Goal: Complete application form

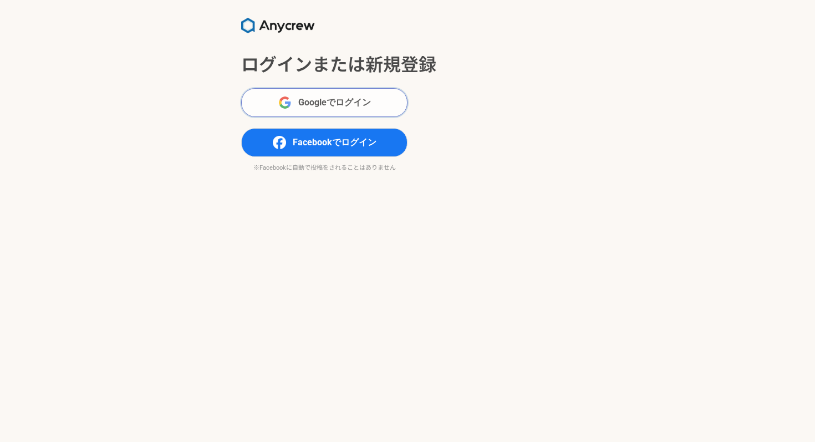
click at [321, 101] on span "Googleでログイン" at bounding box center [334, 102] width 73 height 13
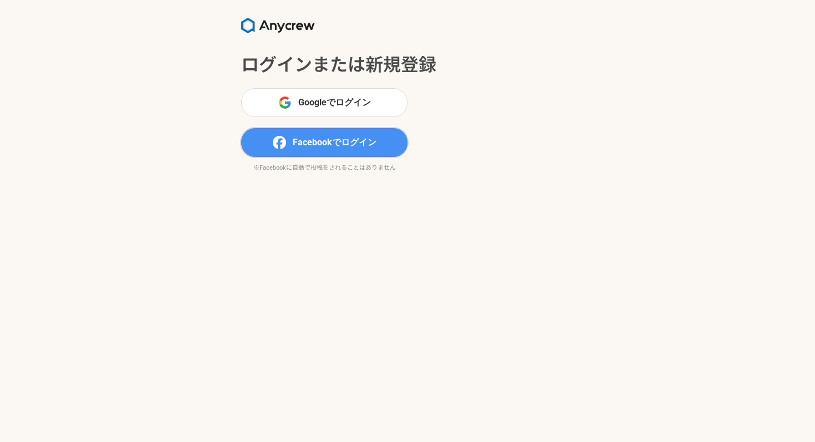
click at [307, 137] on span "Facebookでログイン" at bounding box center [335, 142] width 84 height 13
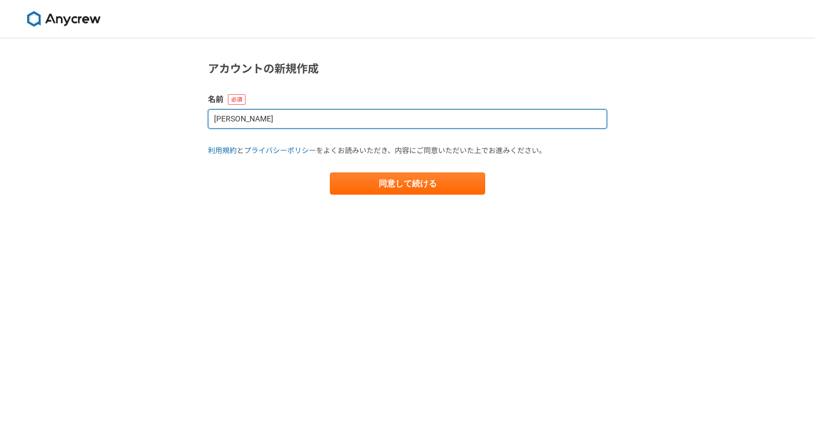
click at [323, 119] on input "[PERSON_NAME]" at bounding box center [407, 118] width 399 height 19
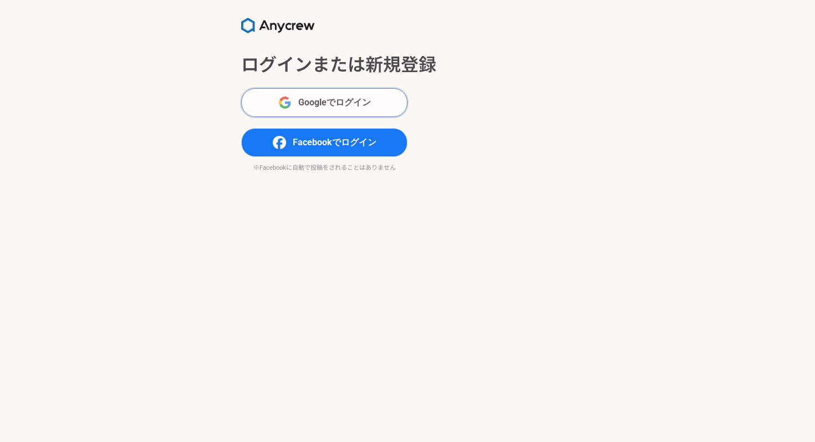
click at [324, 105] on span "Googleでログイン" at bounding box center [334, 102] width 73 height 13
click at [274, 27] on img at bounding box center [278, 26] width 74 height 16
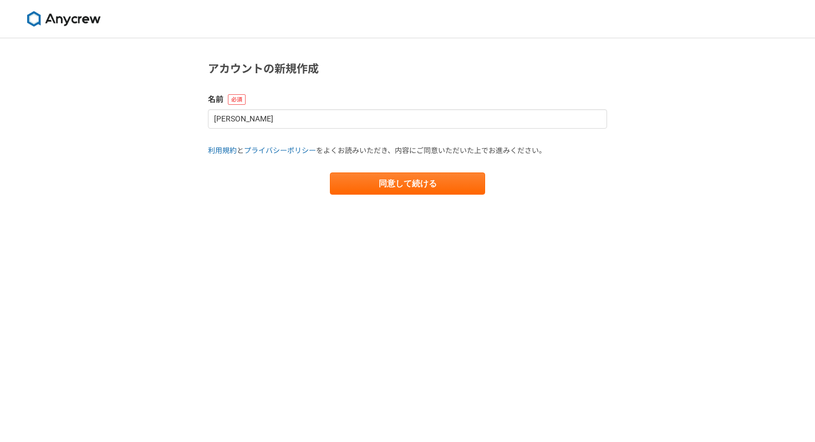
click at [378, 168] on form "名前 [PERSON_NAME] 利用規約 と プライバシーポリシー をよくお読みいただき、内容にご同意いただいた上でお進みください。 同意して続ける" at bounding box center [407, 144] width 399 height 101
click at [379, 181] on button "同意して続ける" at bounding box center [407, 183] width 155 height 22
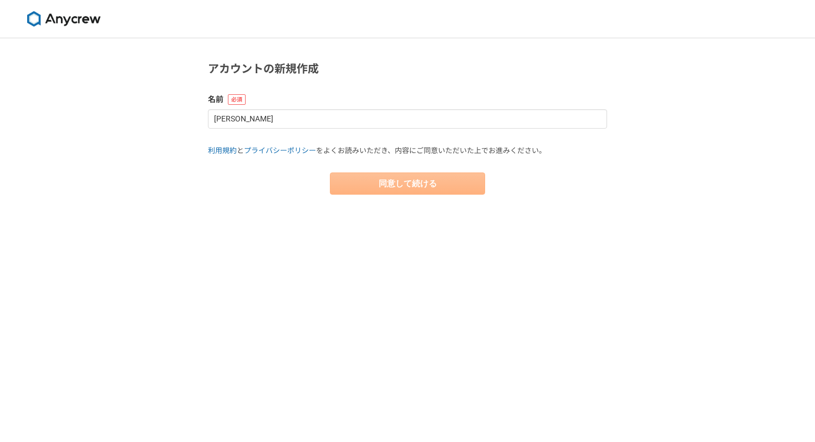
select select "13"
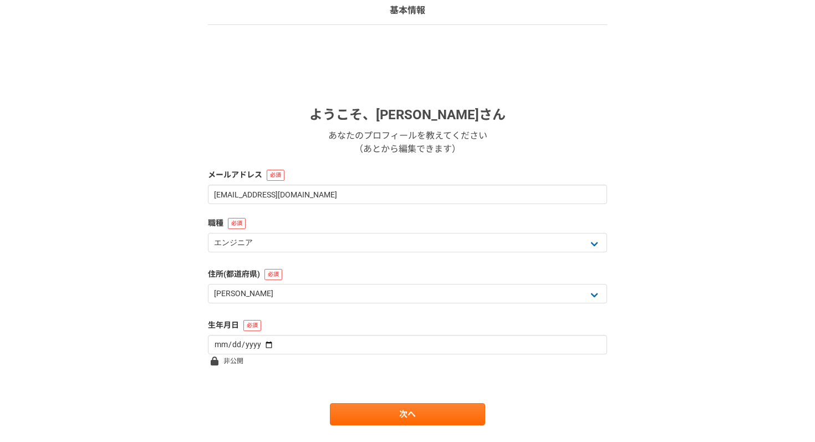
scroll to position [111, 0]
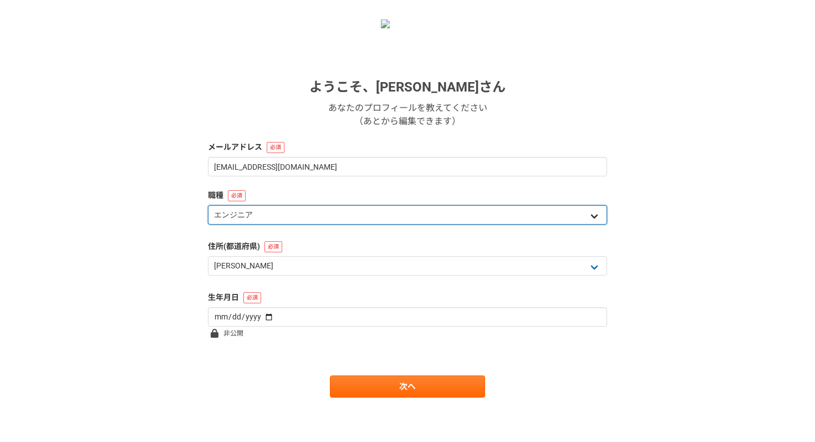
click at [362, 214] on select "エンジニア デザイナー ライター 営業 マーケティング 企画・事業開発 バックオフィス その他" at bounding box center [407, 214] width 399 height 19
select select "5"
click at [208, 205] on select "エンジニア デザイナー ライター 営業 マーケティング 企画・事業開発 バックオフィス その他" at bounding box center [407, 214] width 399 height 19
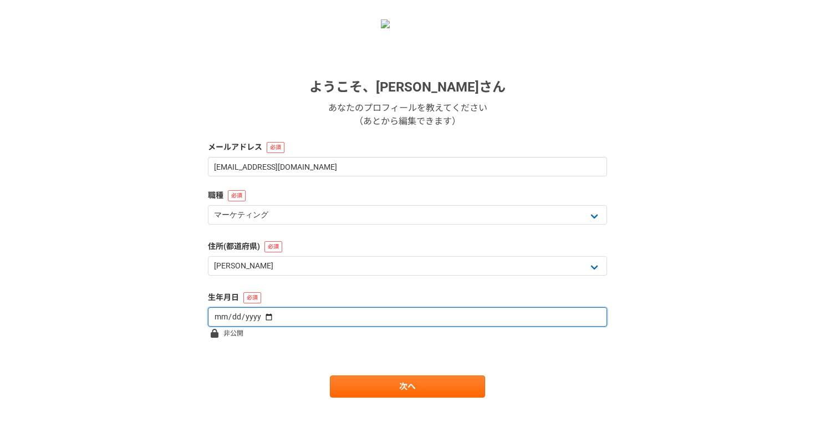
click at [323, 320] on input "date" at bounding box center [407, 316] width 399 height 19
click at [304, 312] on input "date" at bounding box center [407, 316] width 399 height 19
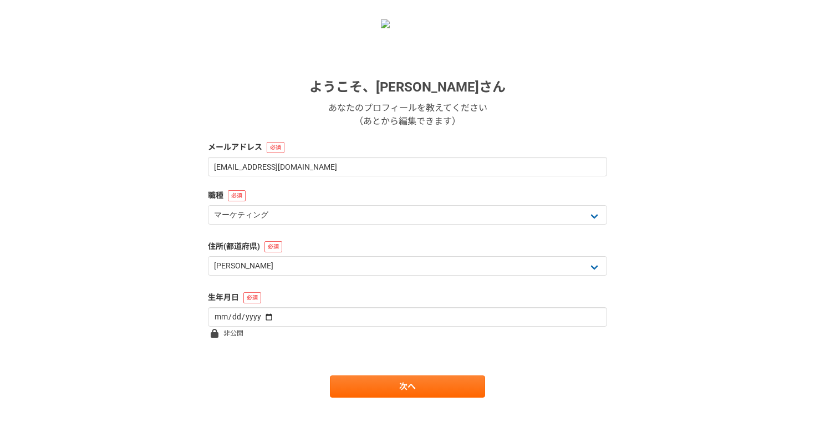
click at [384, 398] on main "1 2 3 4 5 6 基本情報 ようこそ、 小寺 重太 さん あなたのプロフィールを教えてください （あとから編集できます） メールアドレス shigeta…" at bounding box center [407, 184] width 421 height 514
click at [394, 382] on link "次へ" at bounding box center [407, 386] width 155 height 22
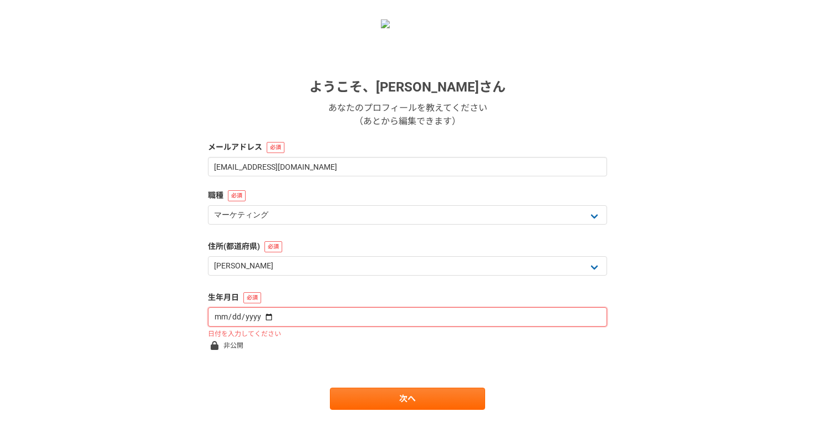
click at [288, 316] on input "date" at bounding box center [407, 316] width 399 height 19
click at [257, 314] on input "date" at bounding box center [407, 316] width 399 height 19
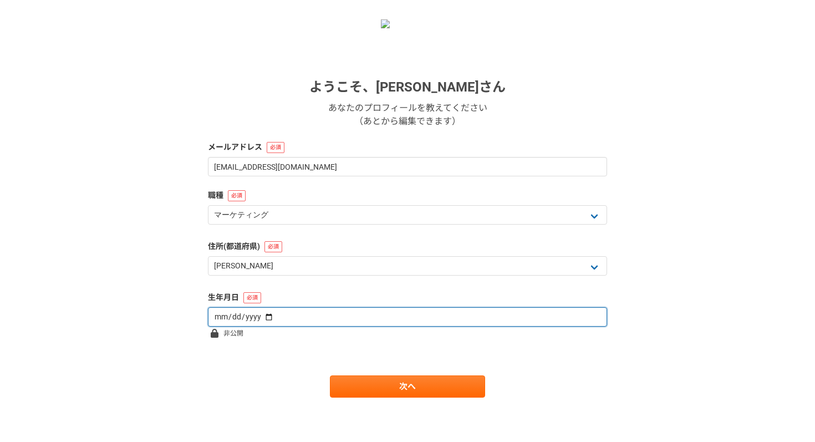
type input "1987-01-12"
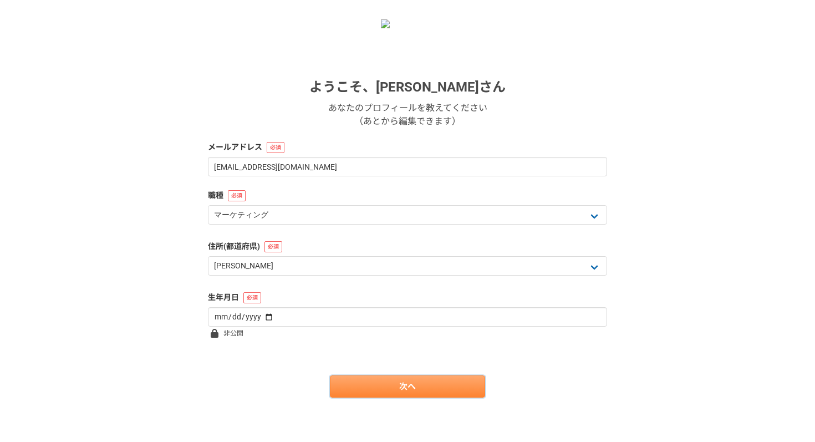
click at [382, 390] on link "次へ" at bounding box center [407, 386] width 155 height 22
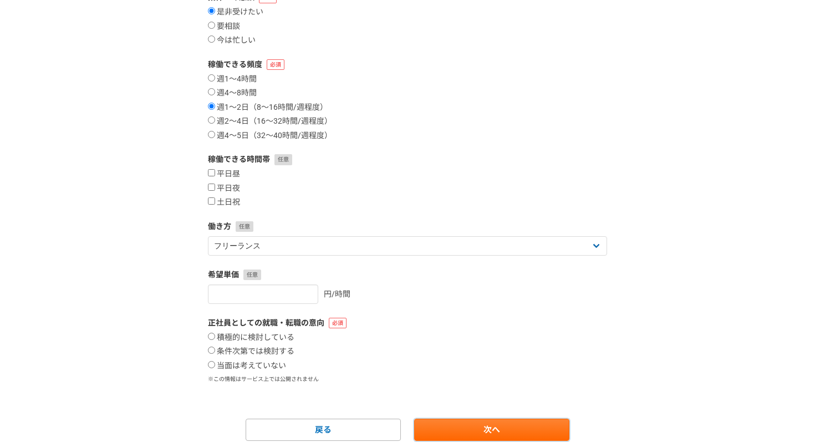
scroll to position [182, 0]
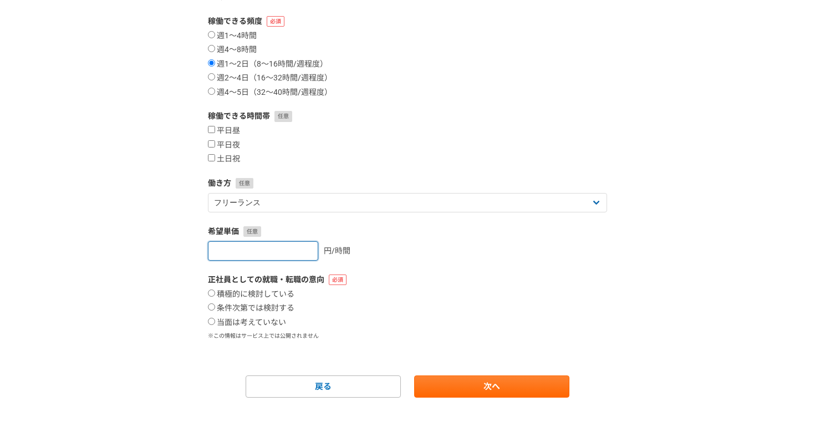
click at [285, 253] on input "number" at bounding box center [263, 250] width 110 height 19
type input "5000"
click at [391, 297] on div "積極的に検討している 条件次第では検討する 当面は考えていない" at bounding box center [407, 308] width 399 height 38
click at [212, 323] on input "当面は考えていない" at bounding box center [211, 321] width 7 height 7
radio input "true"
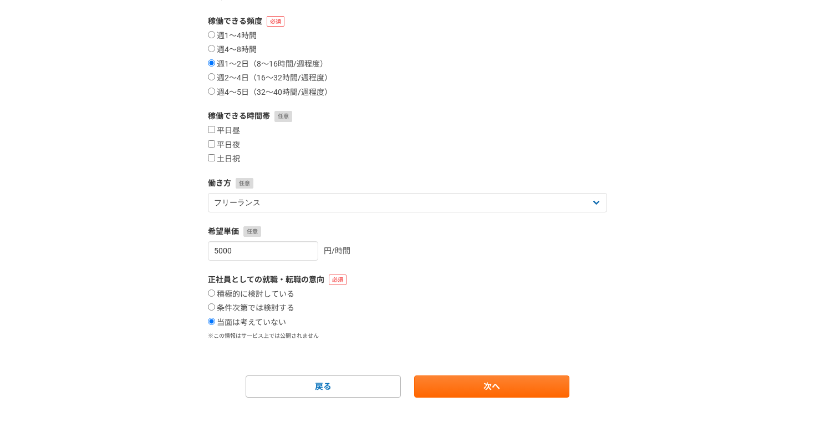
click at [510, 397] on main "1 2 3 4 5 6 案件への意欲・稼働頻度 案件への意欲 是非受けたい 要相談 今は忙しい 稼働できる頻度 週1〜4時間 週4〜8時間 週1〜2日（8〜1…" at bounding box center [407, 148] width 421 height 585
click at [507, 391] on link "次へ" at bounding box center [491, 386] width 155 height 22
select select
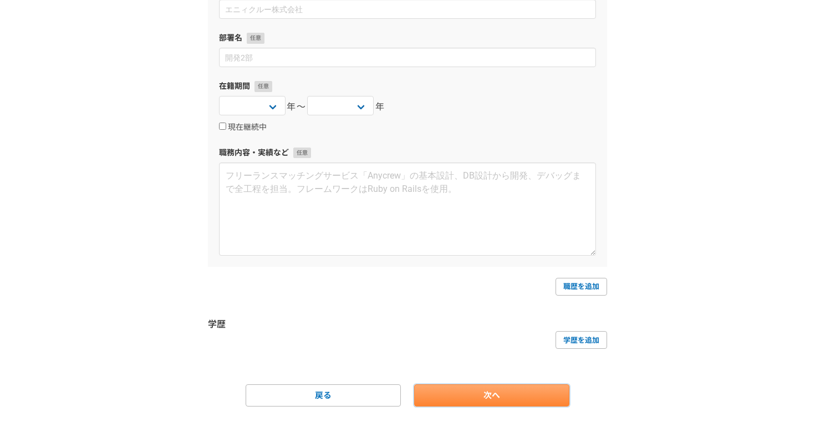
scroll to position [0, 0]
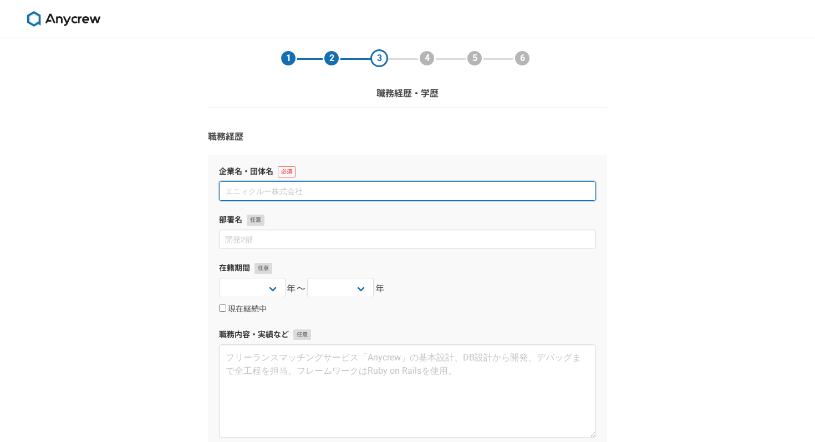
click at [367, 192] on input at bounding box center [407, 190] width 377 height 19
type input "ふ"
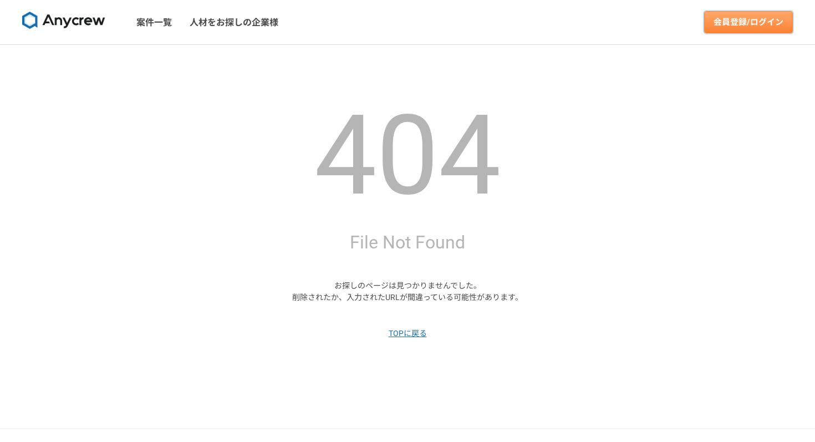
click at [743, 19] on link "会員登録/ログイン" at bounding box center [748, 22] width 89 height 22
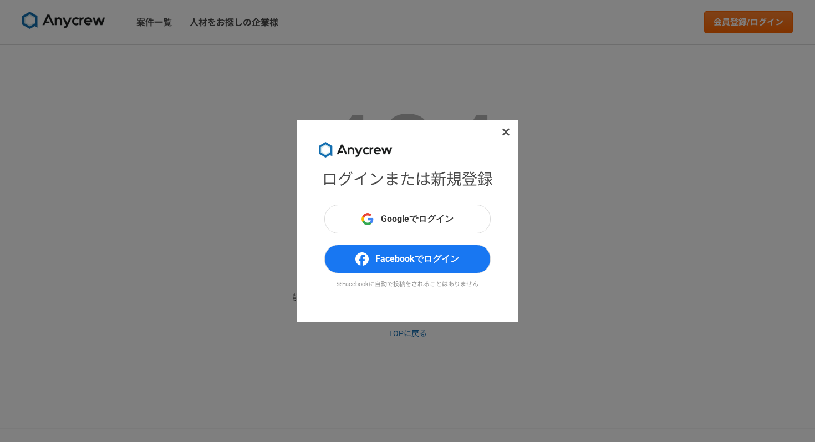
click at [505, 130] on icon at bounding box center [506, 131] width 8 height 11
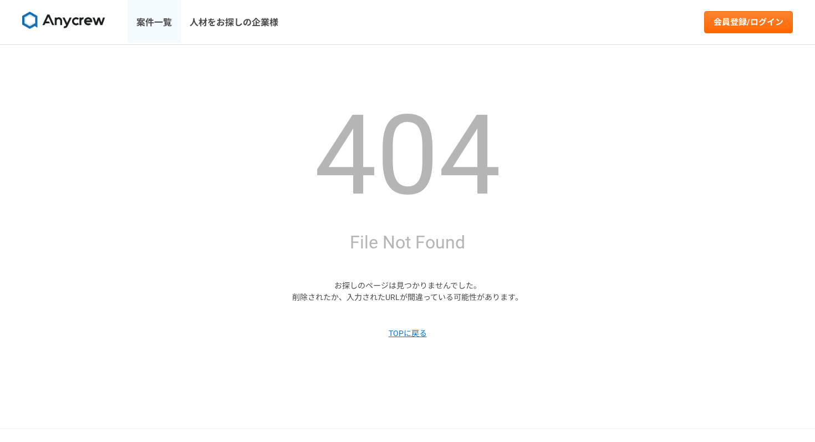
click at [147, 24] on link "案件一覧" at bounding box center [153, 22] width 53 height 44
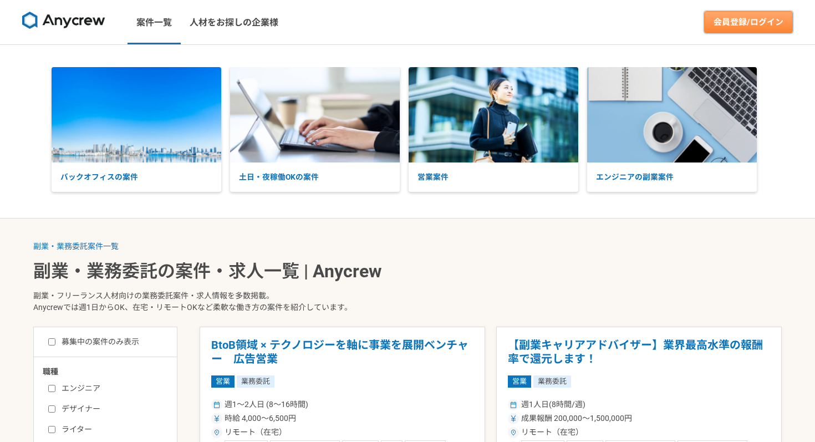
click at [737, 29] on link "会員登録/ログイン" at bounding box center [748, 22] width 89 height 22
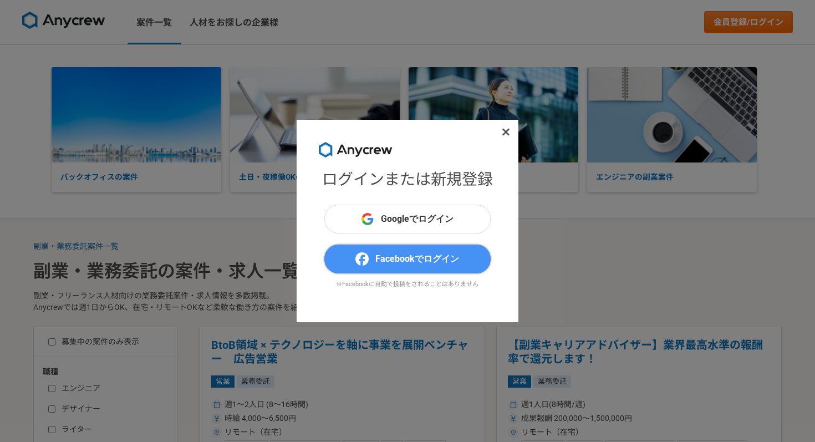
click at [428, 258] on span "Facebookでログイン" at bounding box center [417, 258] width 84 height 13
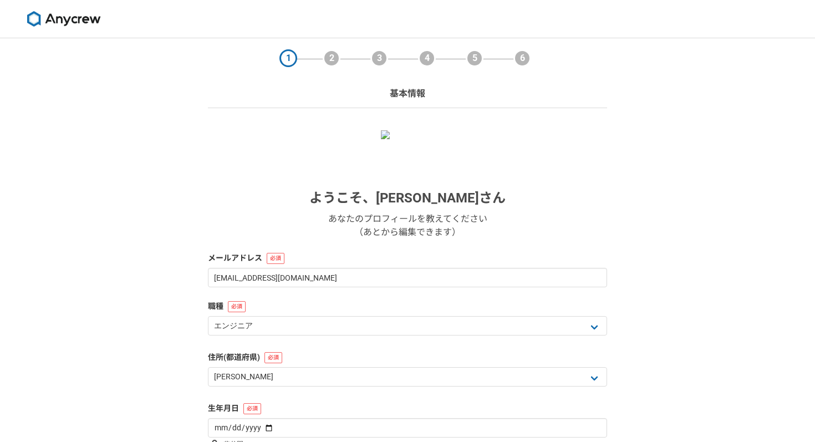
select select "13"
